Goal: Task Accomplishment & Management: Use online tool/utility

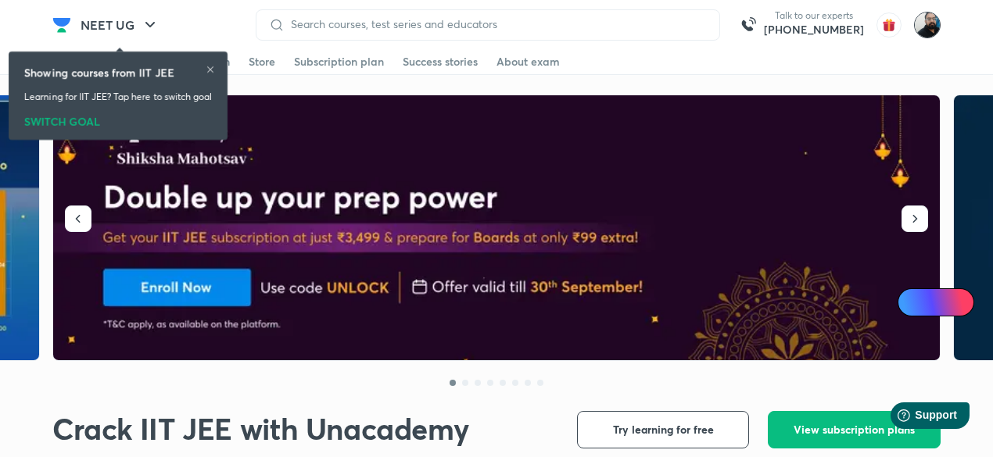
click at [927, 28] on img at bounding box center [927, 25] width 27 height 27
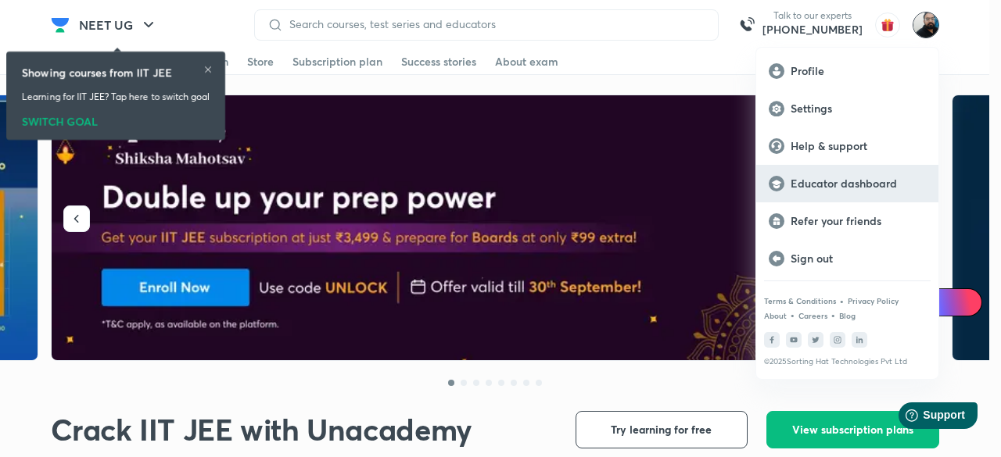
click at [827, 188] on p "Educator dashboard" at bounding box center [857, 184] width 135 height 14
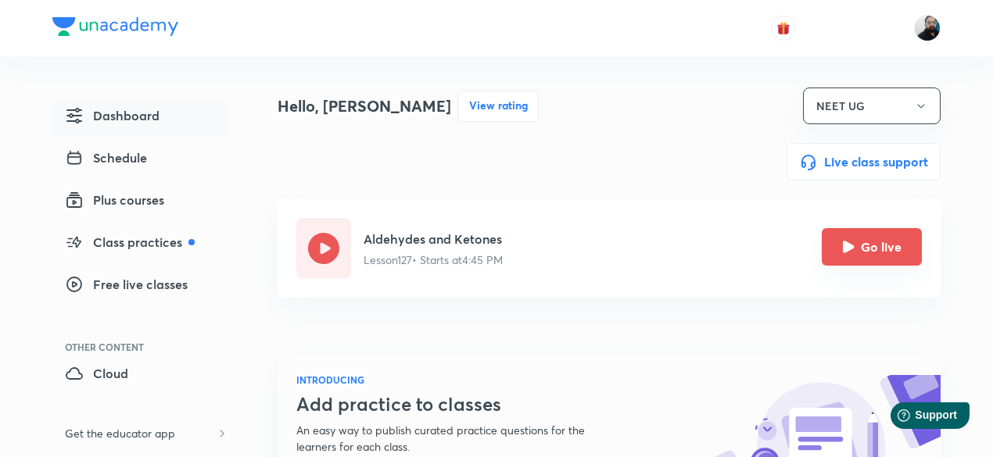
click at [845, 246] on icon "Go live" at bounding box center [849, 247] width 12 height 12
click at [851, 248] on icon "Go live" at bounding box center [849, 247] width 12 height 12
